Goal: Information Seeking & Learning: Check status

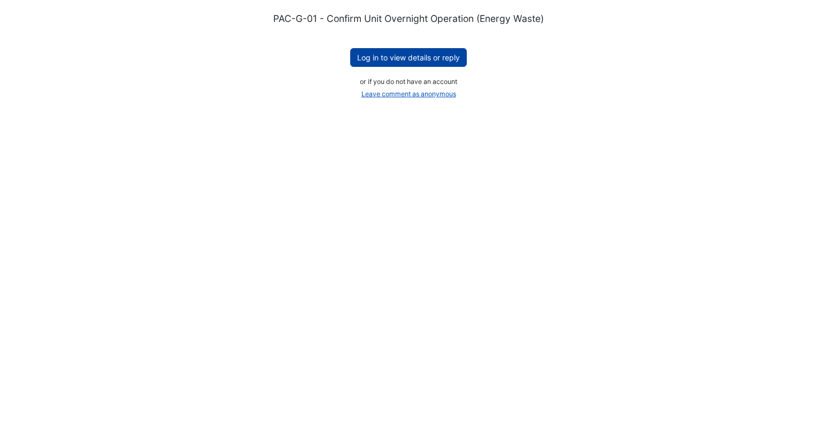
click at [450, 58] on button "Log in to view details or reply" at bounding box center [408, 57] width 117 height 19
click at [403, 66] on div "PAC-G-01 - Confirm Unit Overnight Operation (Energy Waste) Log in to view detai…" at bounding box center [409, 57] width 766 height 89
click at [397, 56] on button "Log in to view details or reply" at bounding box center [408, 57] width 117 height 19
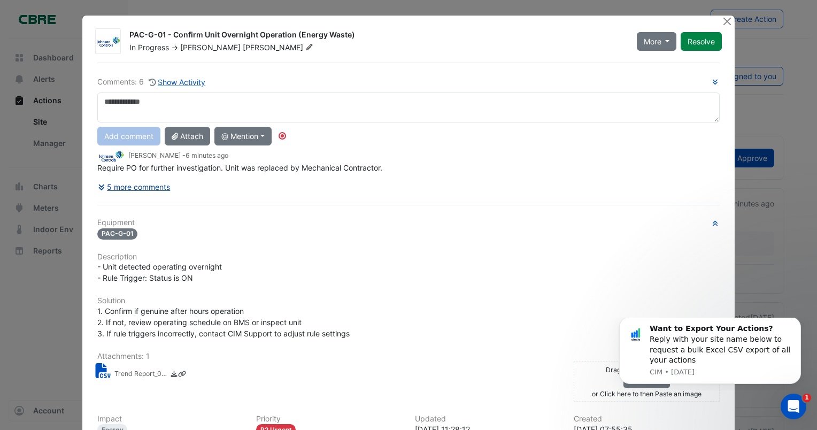
click at [113, 188] on button "5 more comments" at bounding box center [134, 187] width 74 height 19
